Goal: Navigation & Orientation: Find specific page/section

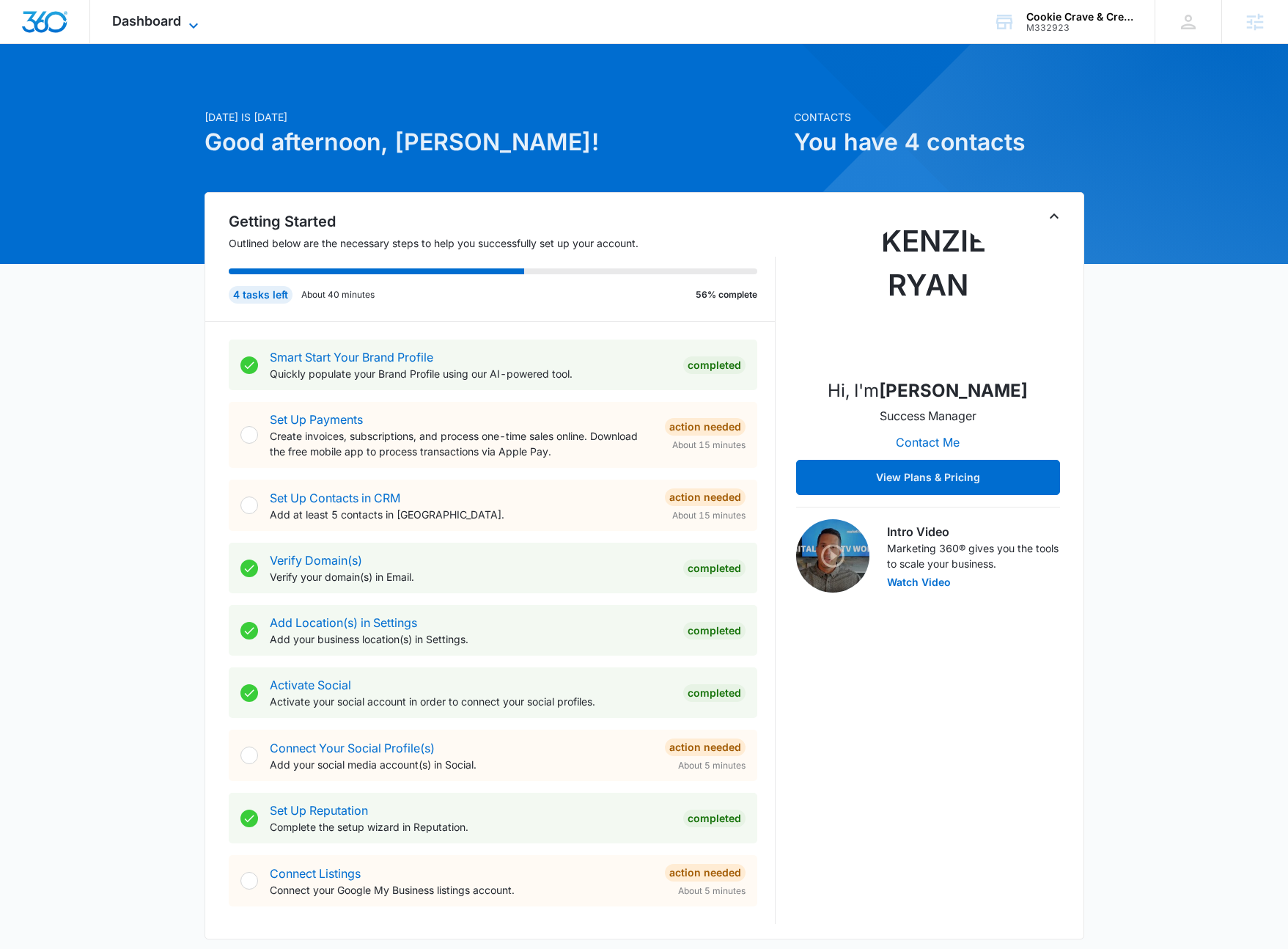
click at [185, 24] on icon at bounding box center [193, 26] width 18 height 18
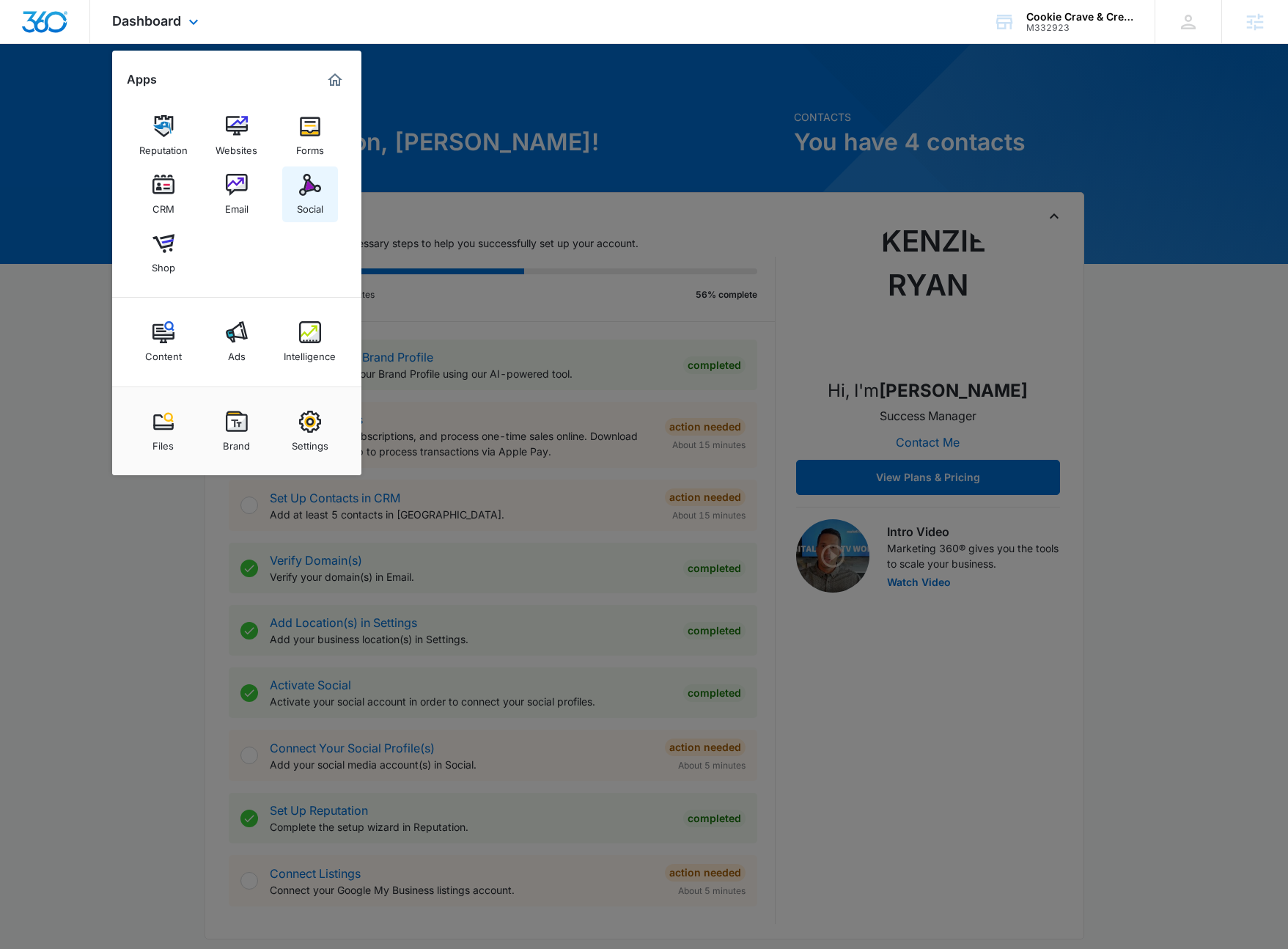
click at [313, 190] on img at bounding box center [310, 184] width 22 height 22
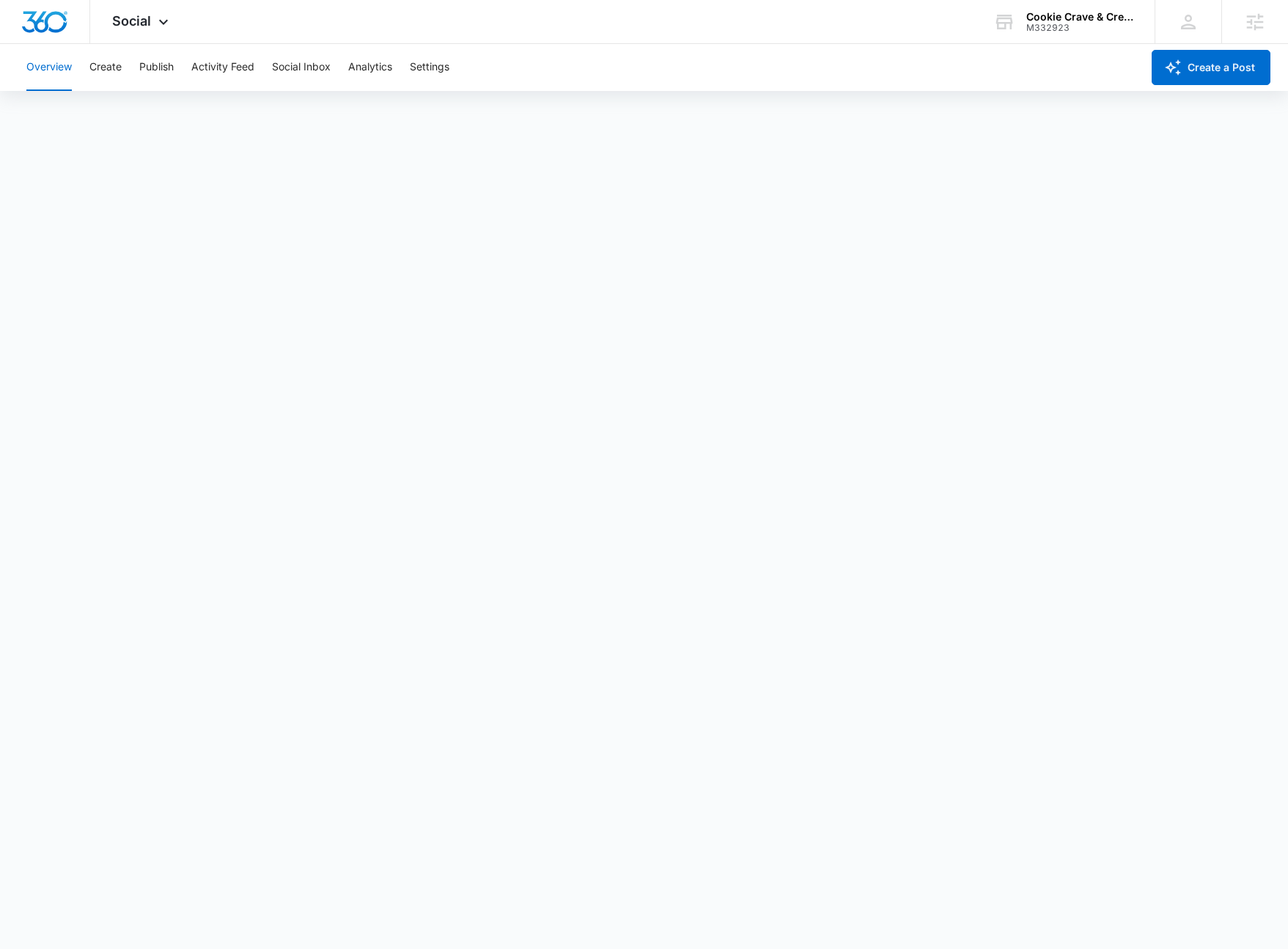
click at [124, 69] on div "Overview Create Publish Activity Feed Social Inbox Analytics Settings" at bounding box center [580, 67] width 1124 height 47
click at [114, 71] on button "Create" at bounding box center [106, 67] width 32 height 47
click at [161, 24] on icon at bounding box center [163, 26] width 18 height 18
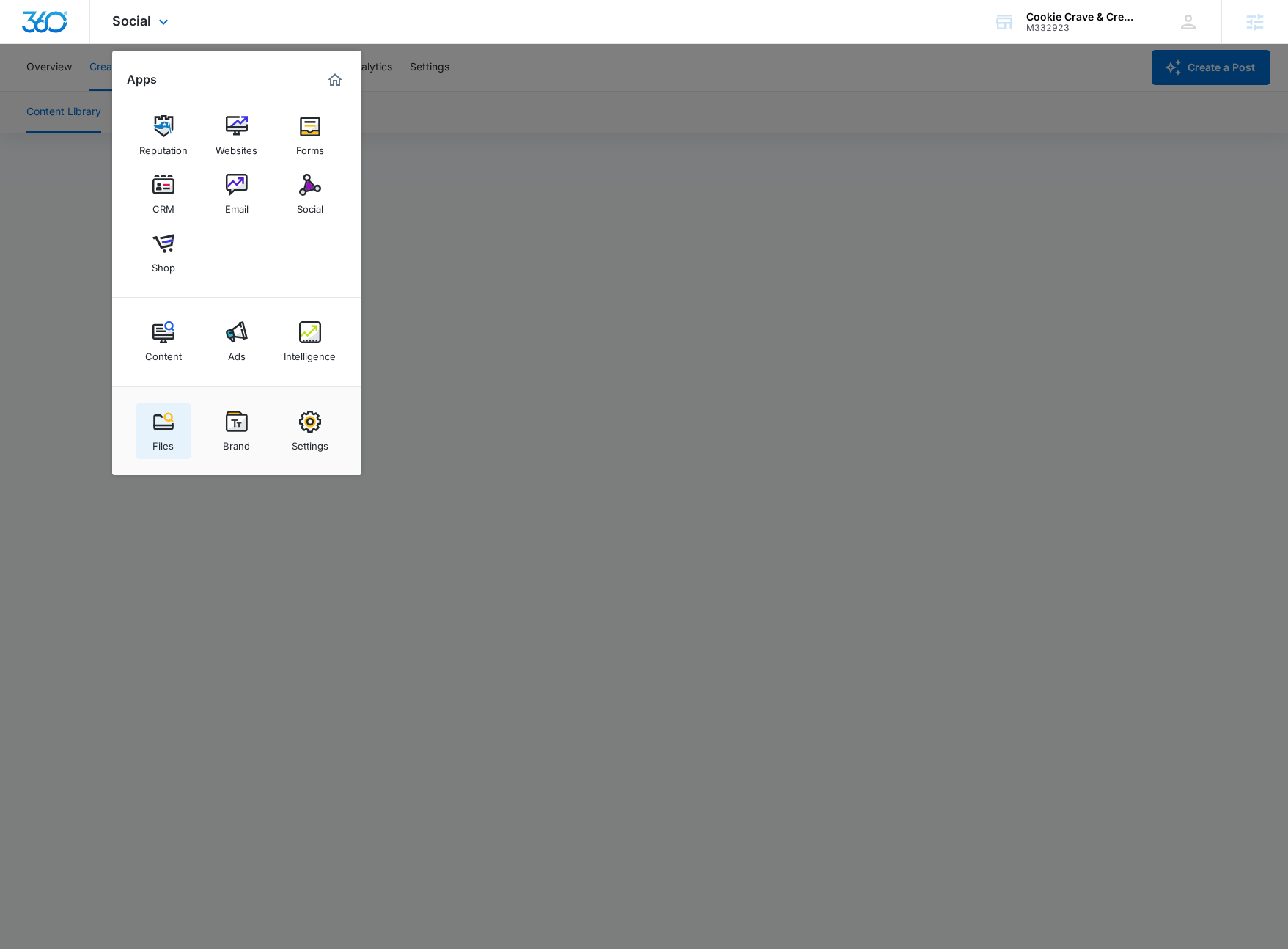
click at [149, 419] on link "Files" at bounding box center [163, 431] width 56 height 56
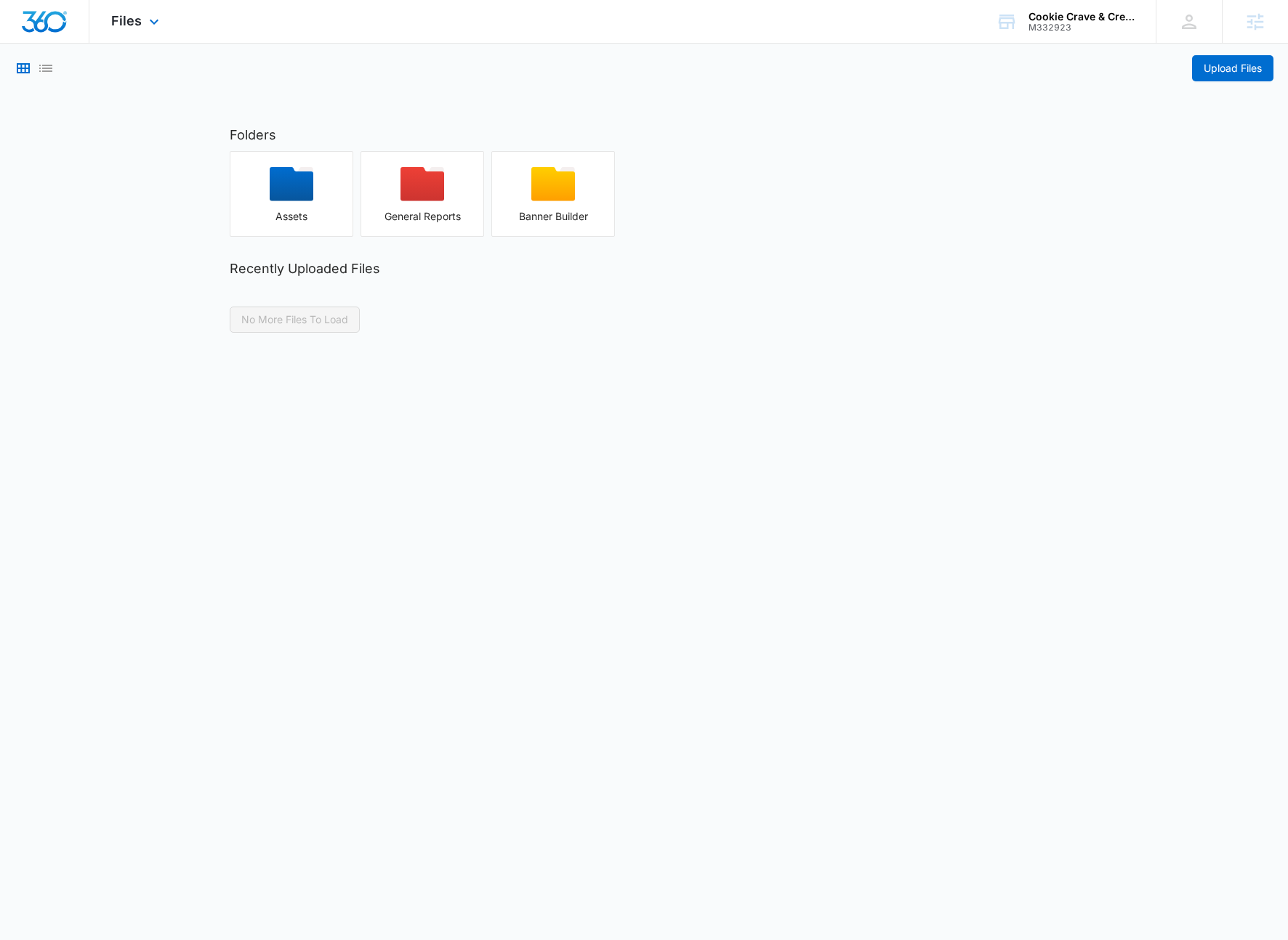
click at [157, 12] on div "Files Apps Reputation Websites Forms CRM Email Social Shop Content Ads Intellig…" at bounding box center [137, 22] width 95 height 43
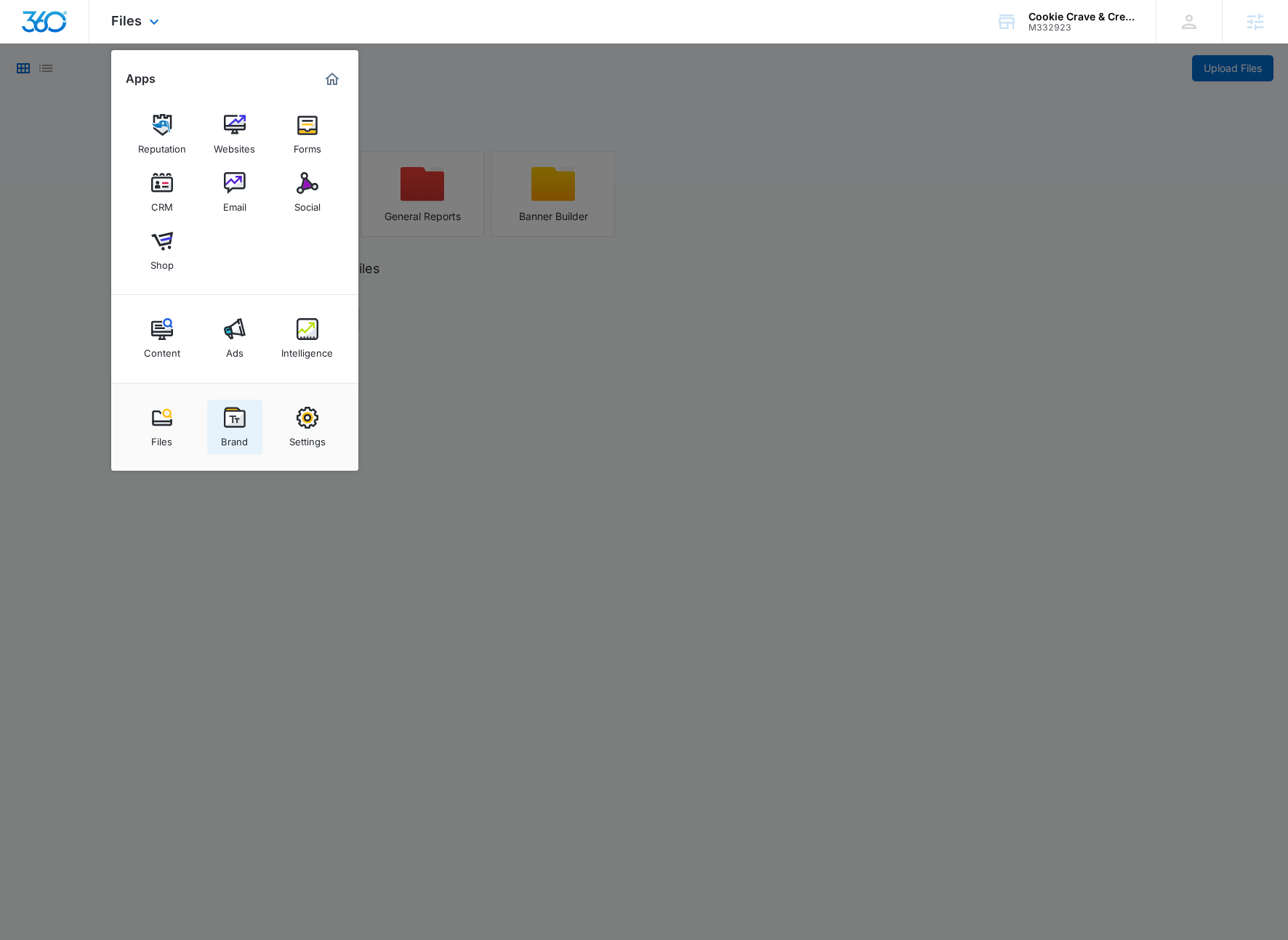
click at [223, 429] on div "Brand" at bounding box center [234, 438] width 27 height 19
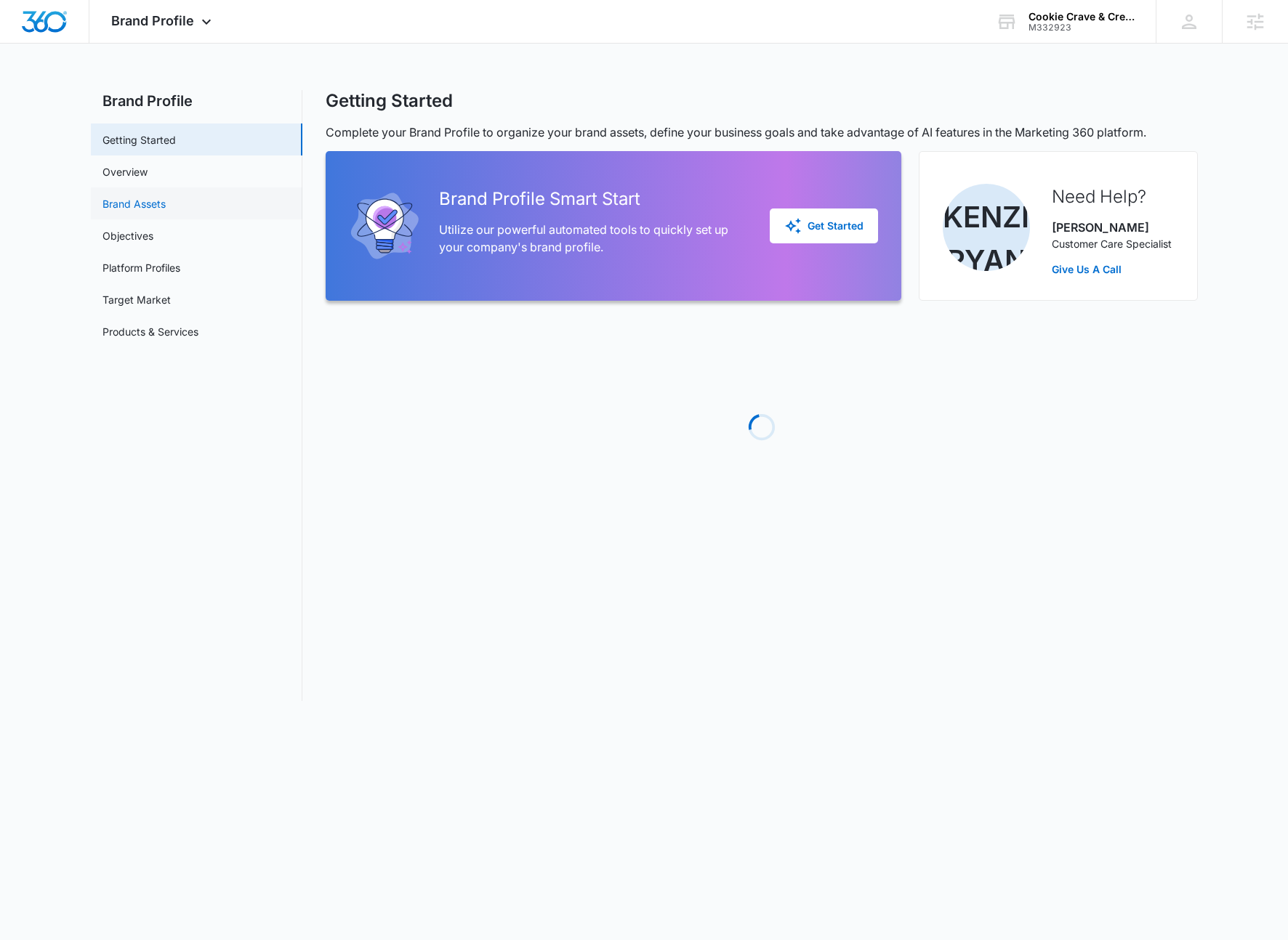
click at [129, 202] on link "Brand Assets" at bounding box center [134, 203] width 63 height 15
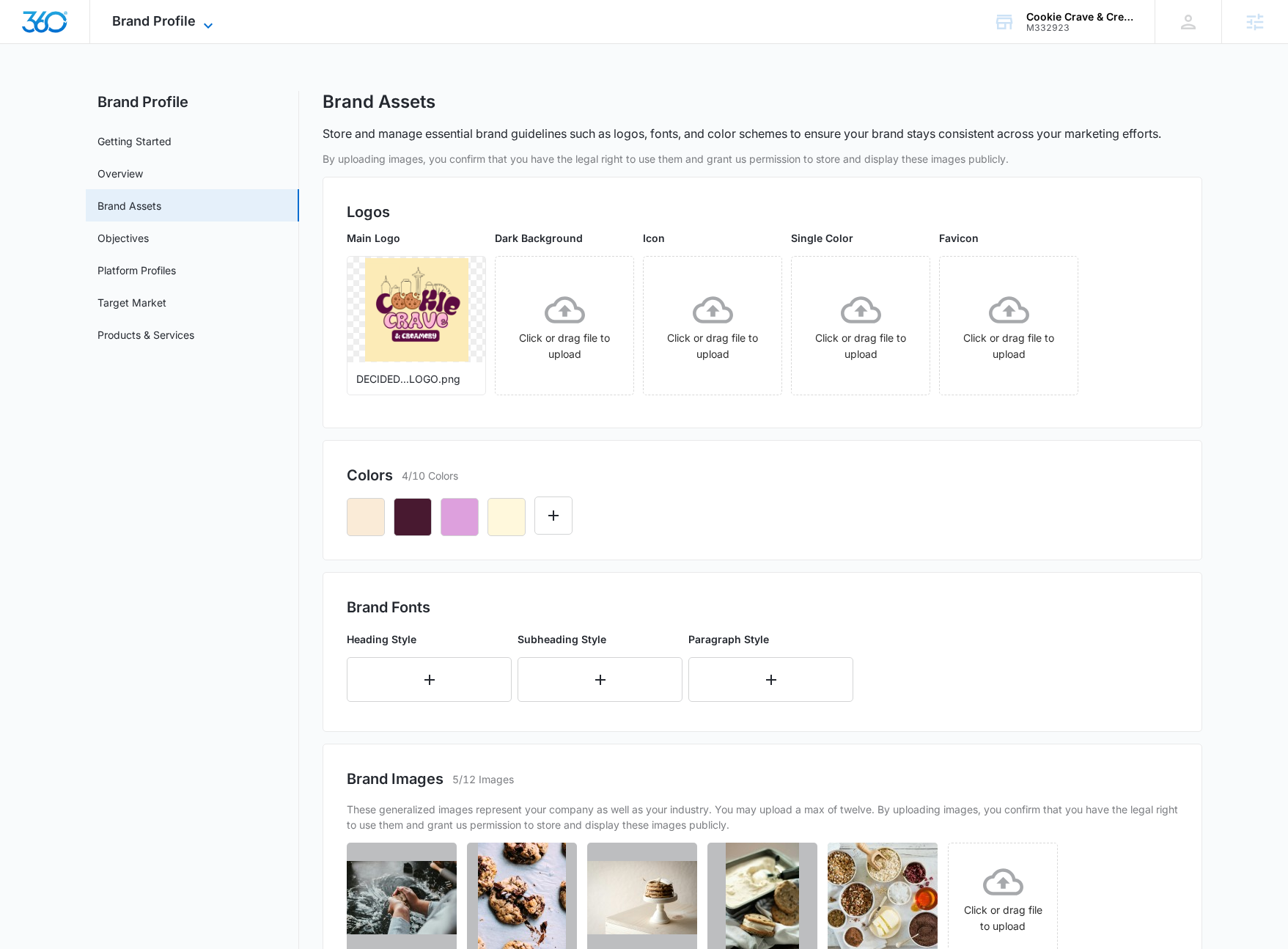
click at [207, 21] on icon at bounding box center [208, 26] width 18 height 18
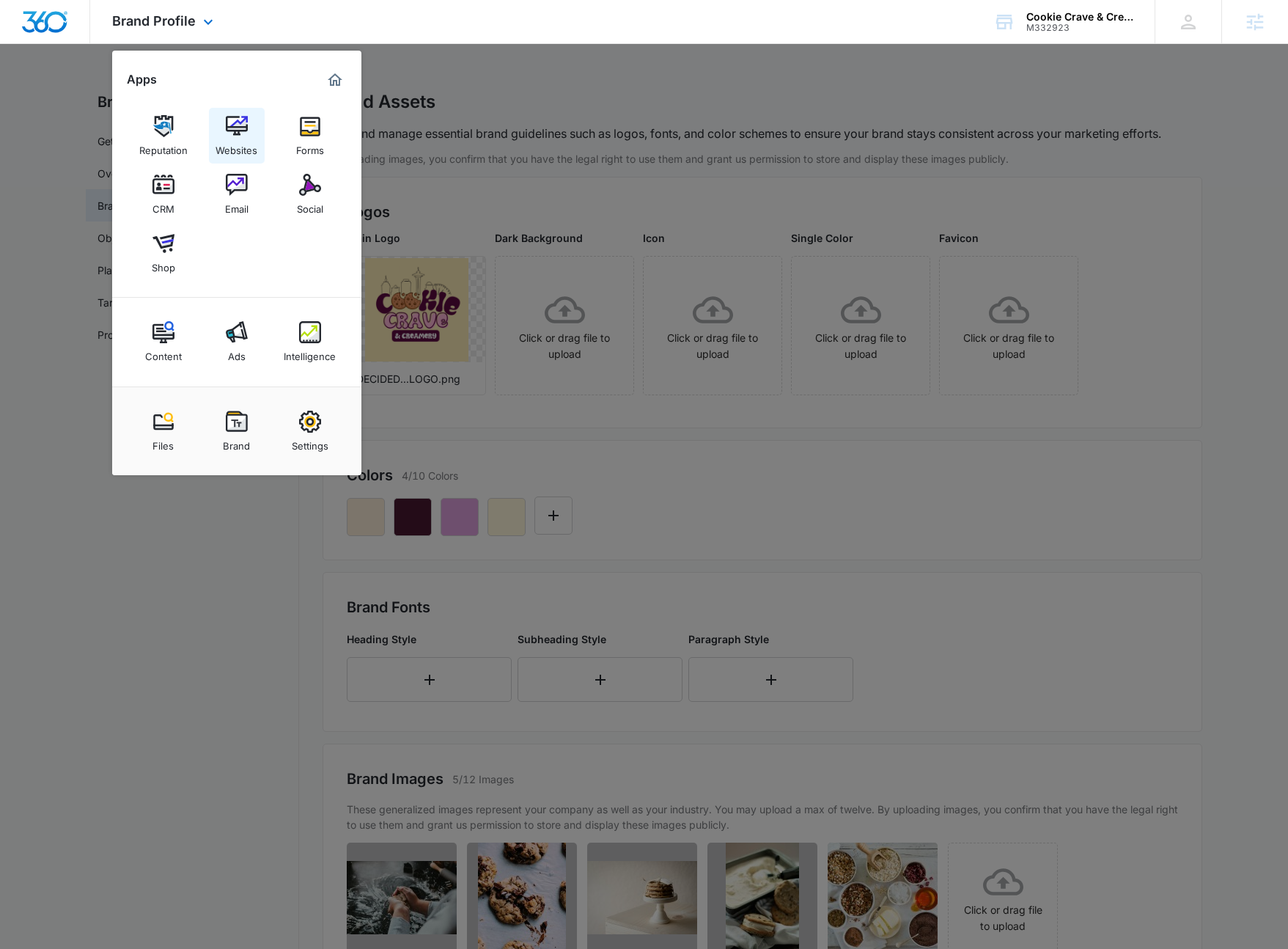
click at [231, 126] on img at bounding box center [237, 126] width 22 height 22
